Goal: Information Seeking & Learning: Check status

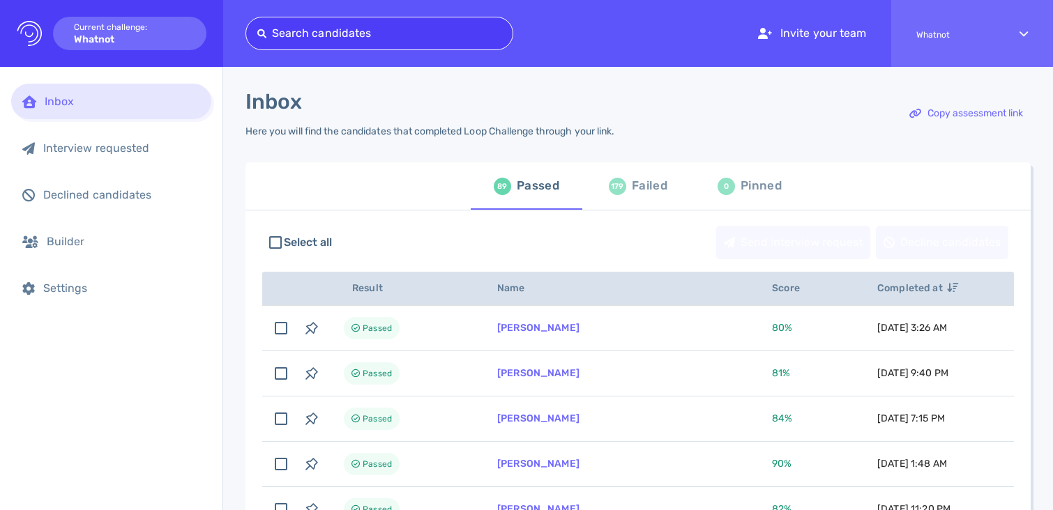
type input "[EMAIL_ADDRESS][PERSON_NAME][DOMAIN_NAME]"
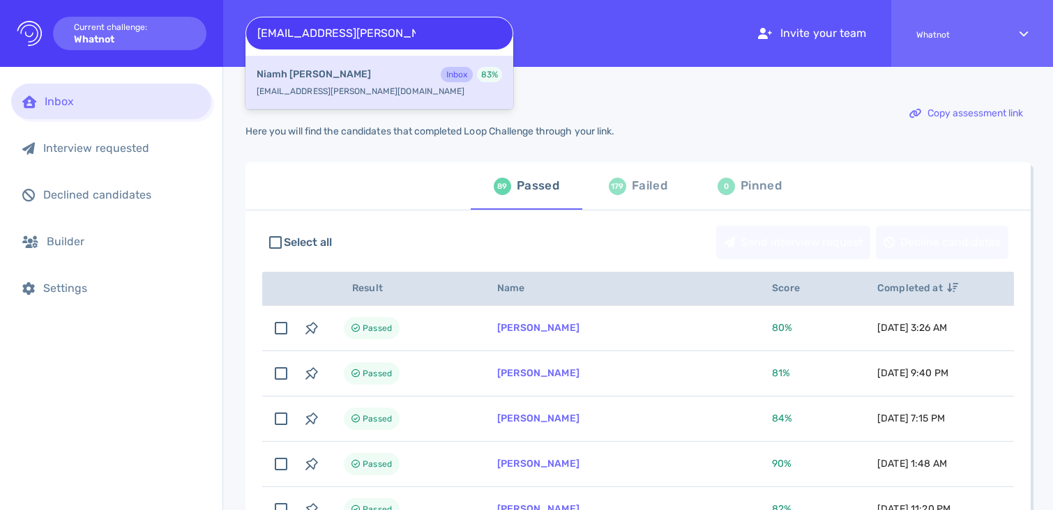
click at [411, 79] on div "[PERSON_NAME] Inbox 83 %" at bounding box center [379, 76] width 245 height 18
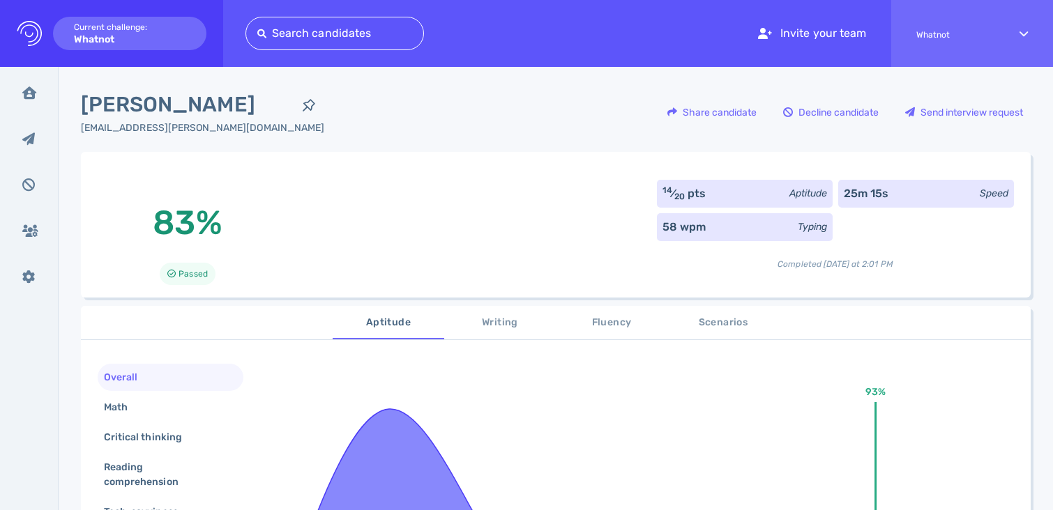
click at [182, 127] on div "[EMAIL_ADDRESS][PERSON_NAME][DOMAIN_NAME]" at bounding box center [202, 128] width 243 height 15
